Goal: Book appointment/travel/reservation

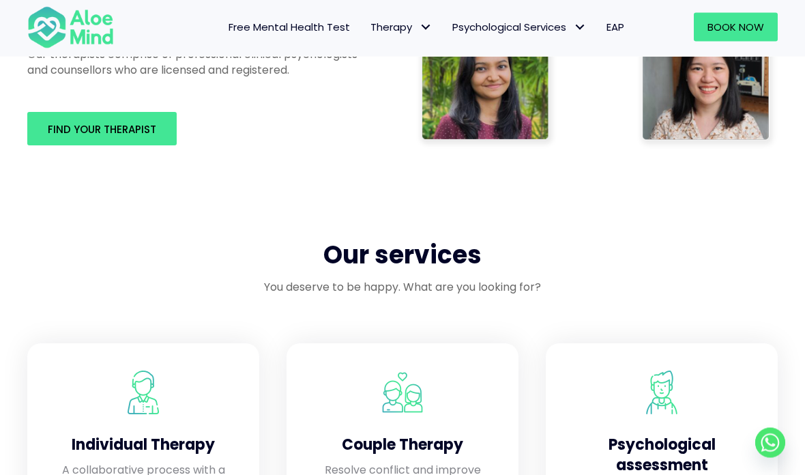
scroll to position [921, 0]
click at [194, 146] on div "Find your therapist" at bounding box center [194, 128] width 361 height 61
click at [160, 119] on link "Find your therapist" at bounding box center [101, 128] width 149 height 33
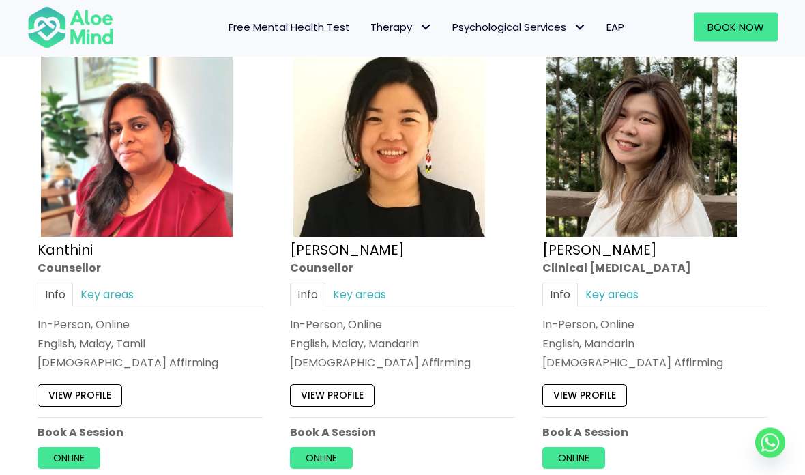
scroll to position [2724, 0]
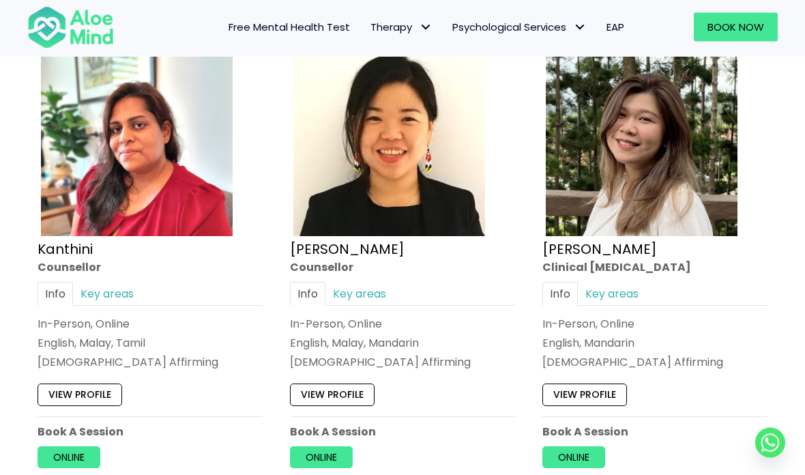
click at [611, 384] on link "View profile" at bounding box center [584, 395] width 85 height 22
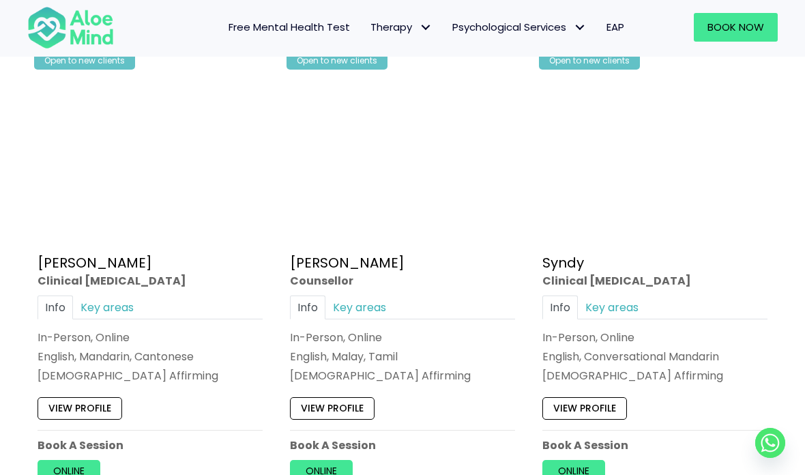
scroll to position [3682, 0]
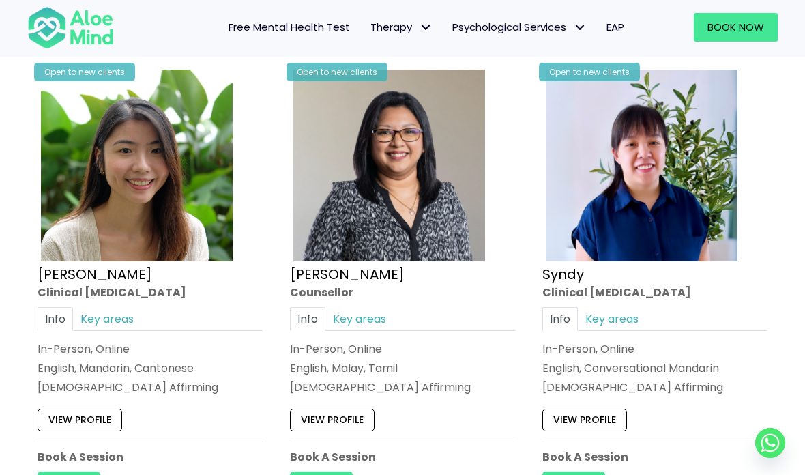
click at [99, 411] on link "View profile" at bounding box center [80, 419] width 85 height 22
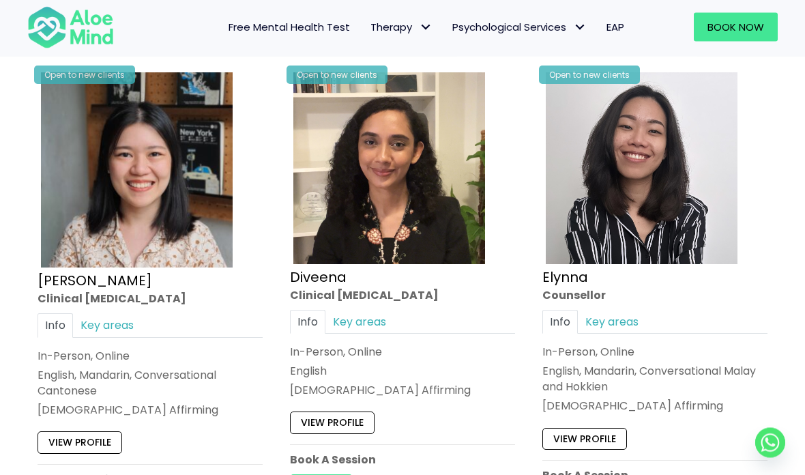
scroll to position [1694, 0]
click at [620, 427] on link "View profile" at bounding box center [584, 438] width 85 height 22
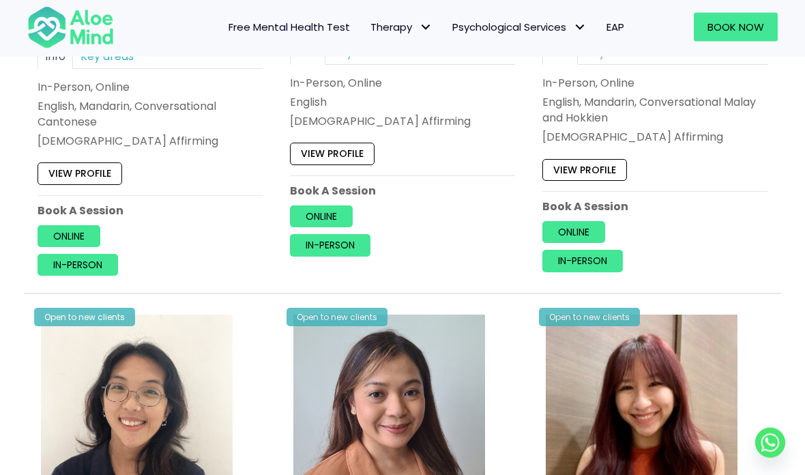
scroll to position [1951, 0]
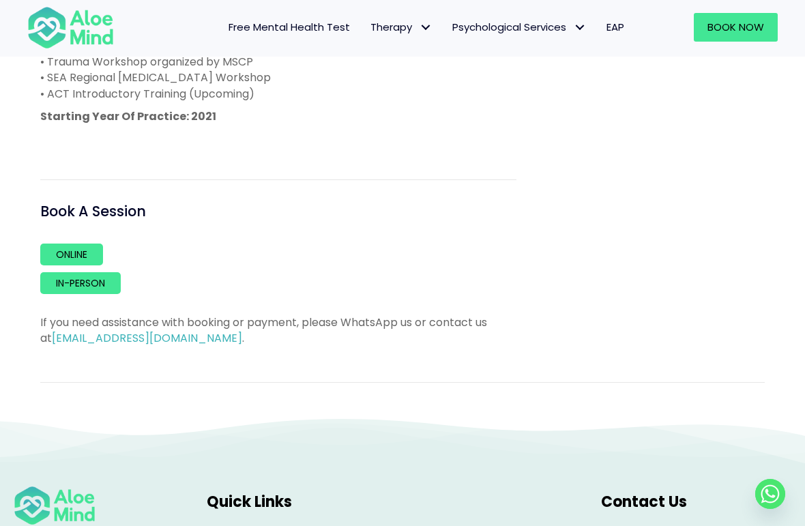
scroll to position [932, 0]
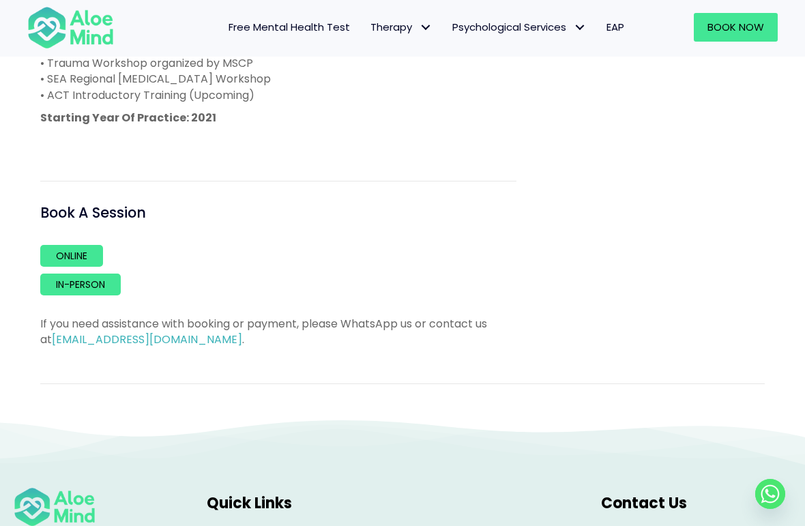
click at [104, 287] on link "In-person" at bounding box center [80, 284] width 80 height 22
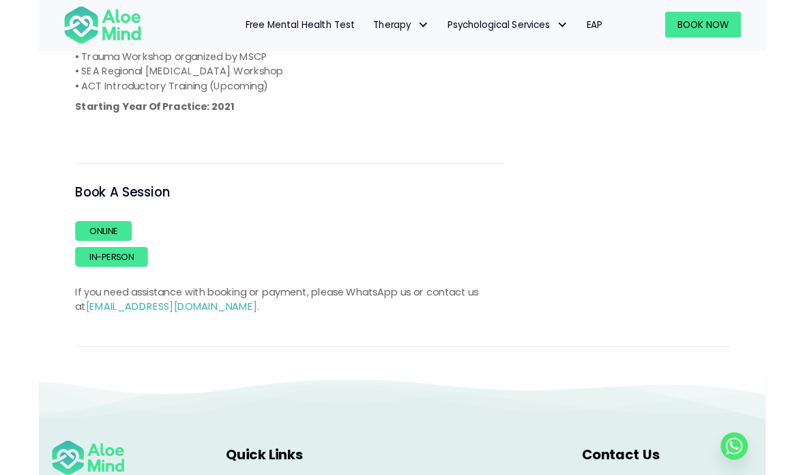
scroll to position [987, 0]
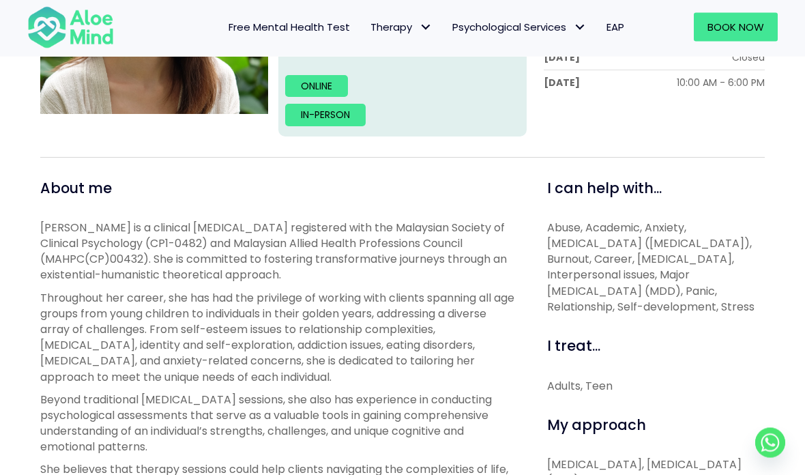
scroll to position [363, 0]
